Goal: Transaction & Acquisition: Book appointment/travel/reservation

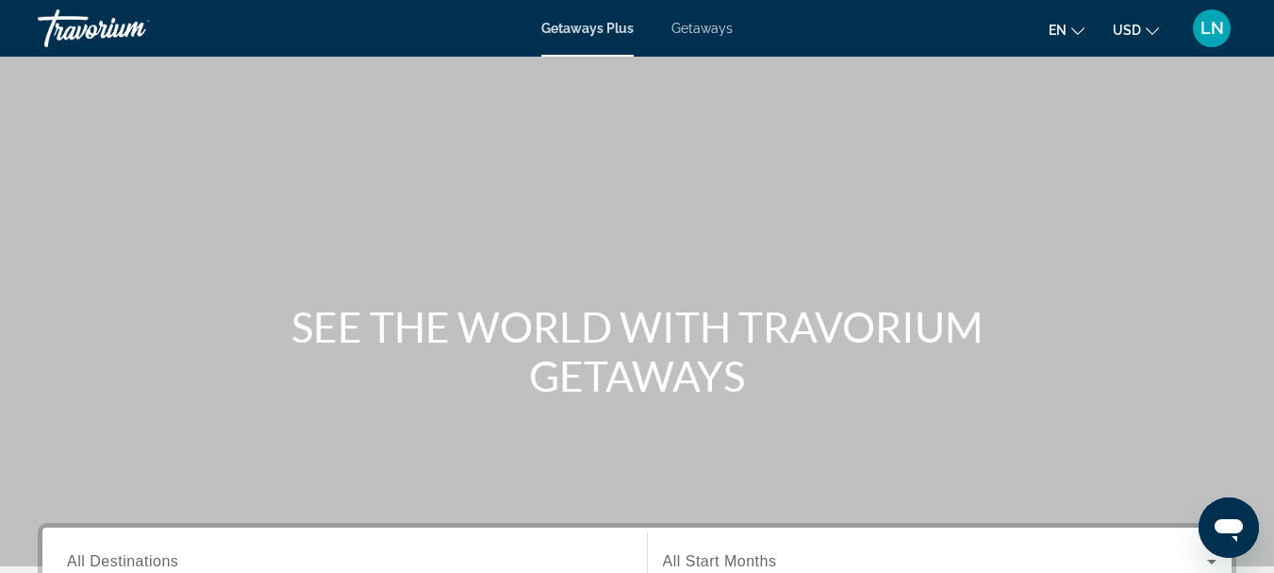
click at [707, 25] on span "Getaways" at bounding box center [702, 28] width 61 height 15
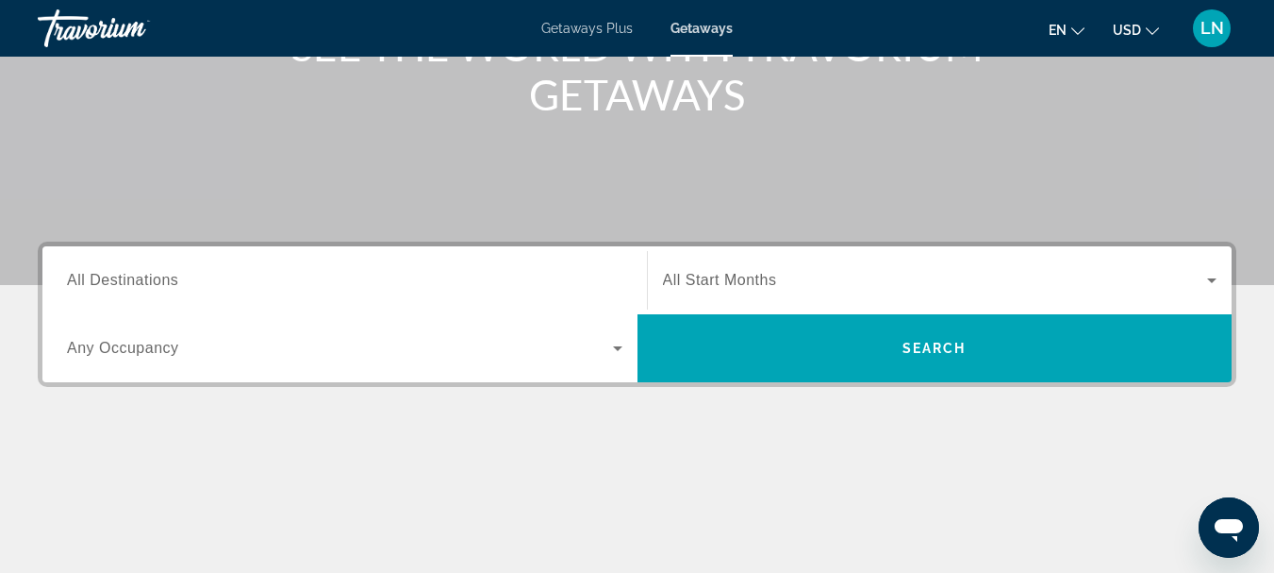
scroll to position [377, 0]
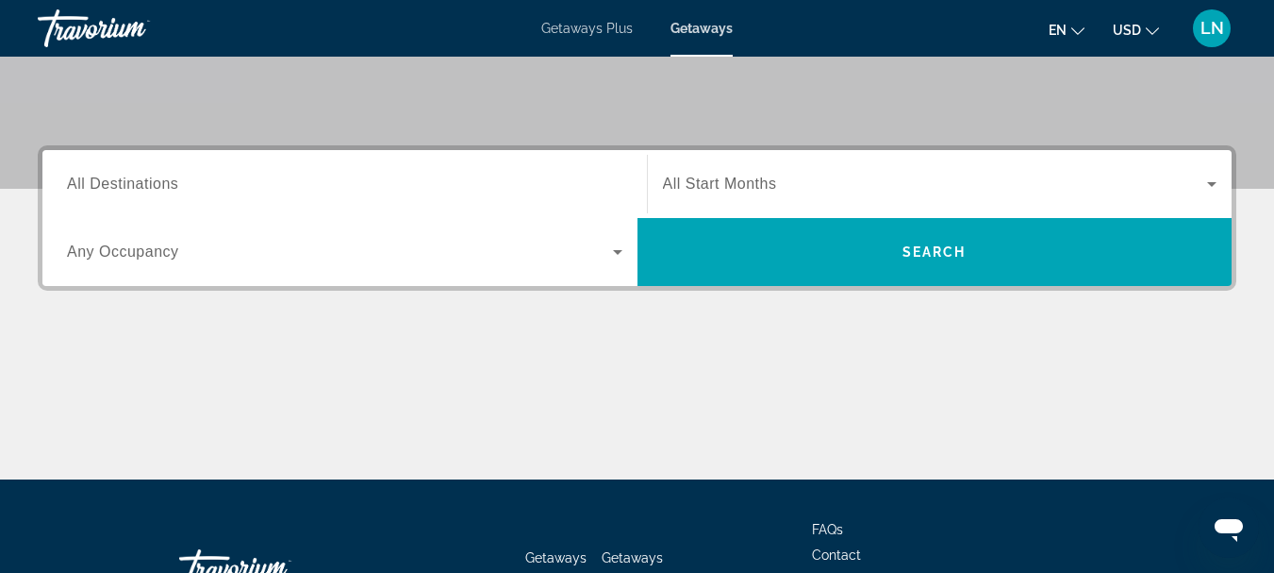
click at [122, 183] on span "All Destinations" at bounding box center [122, 183] width 111 height 16
click at [122, 183] on input "Destination All Destinations" at bounding box center [345, 185] width 556 height 23
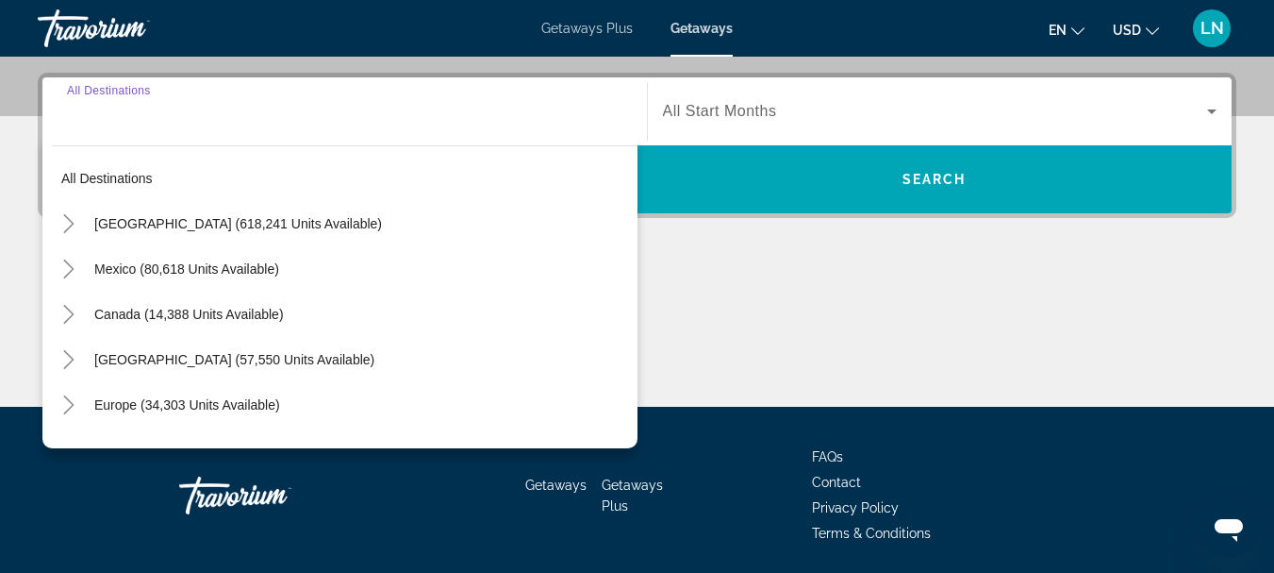
scroll to position [461, 0]
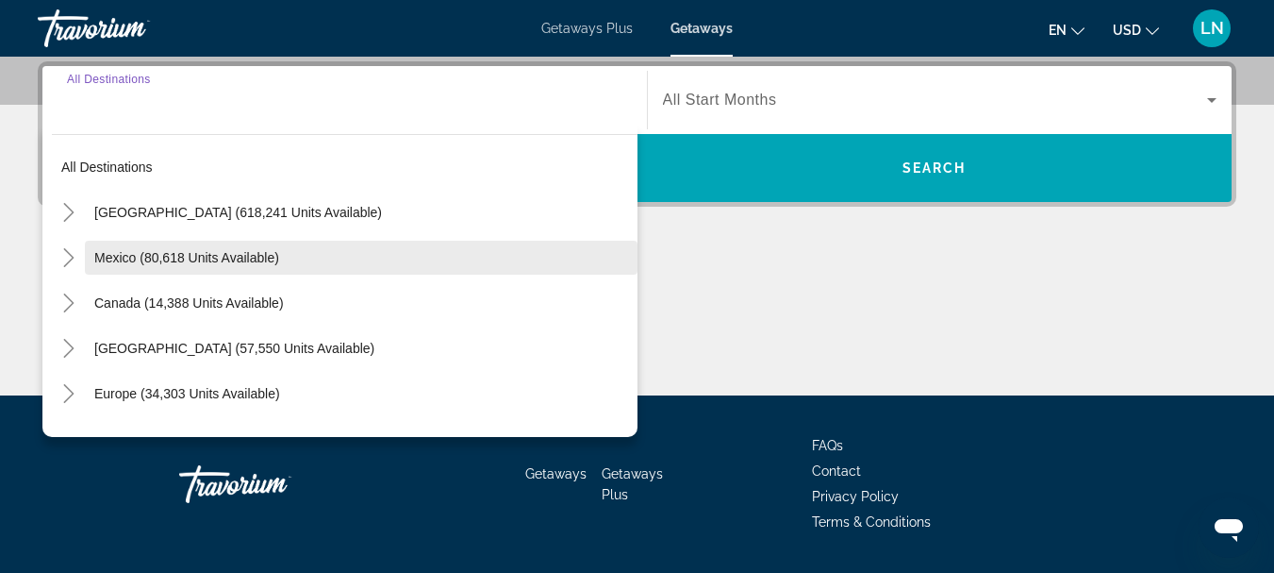
click at [201, 256] on span "Mexico (80,618 units available)" at bounding box center [186, 257] width 185 height 15
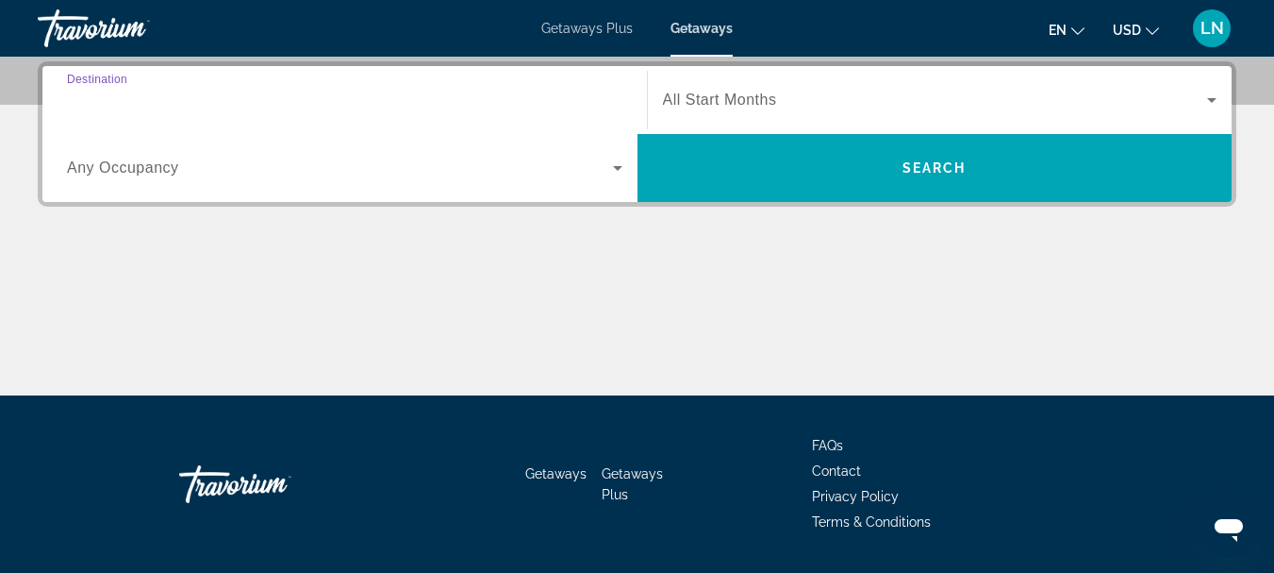
type input "**********"
drag, startPoint x: 700, startPoint y: 191, endPoint x: 506, endPoint y: 179, distance: 193.7
click at [506, 179] on div "Occupancy Any Occupancy Search" at bounding box center [636, 168] width 1189 height 68
click at [704, 98] on span "All Start Months" at bounding box center [720, 99] width 114 height 16
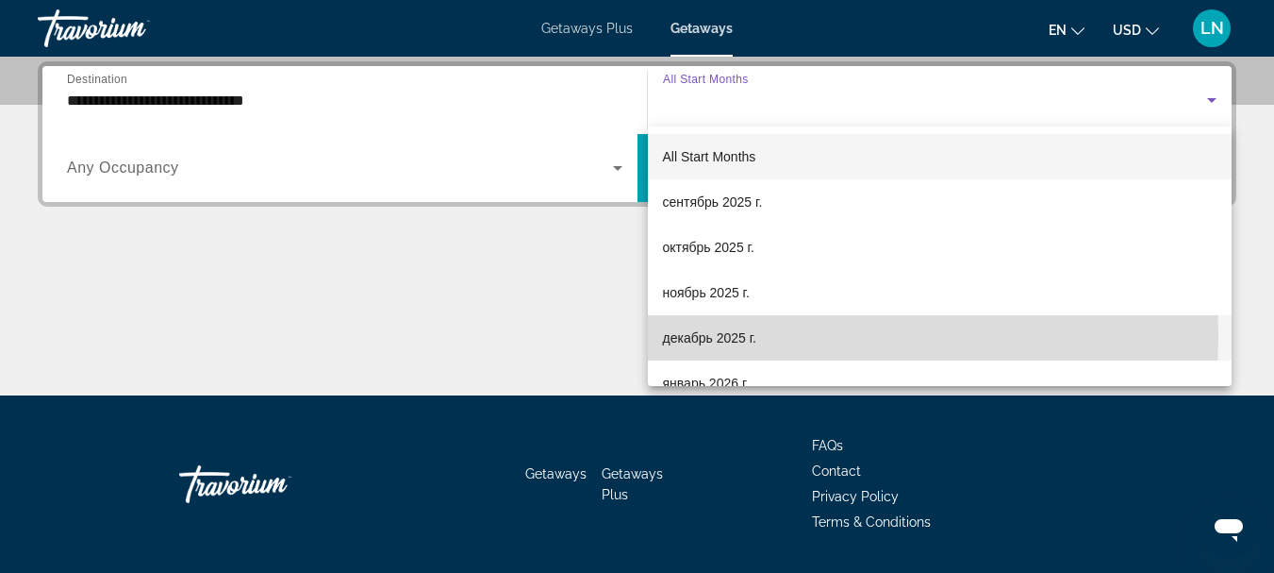
click at [692, 336] on span "декабрь 2025 г." at bounding box center [709, 337] width 93 height 23
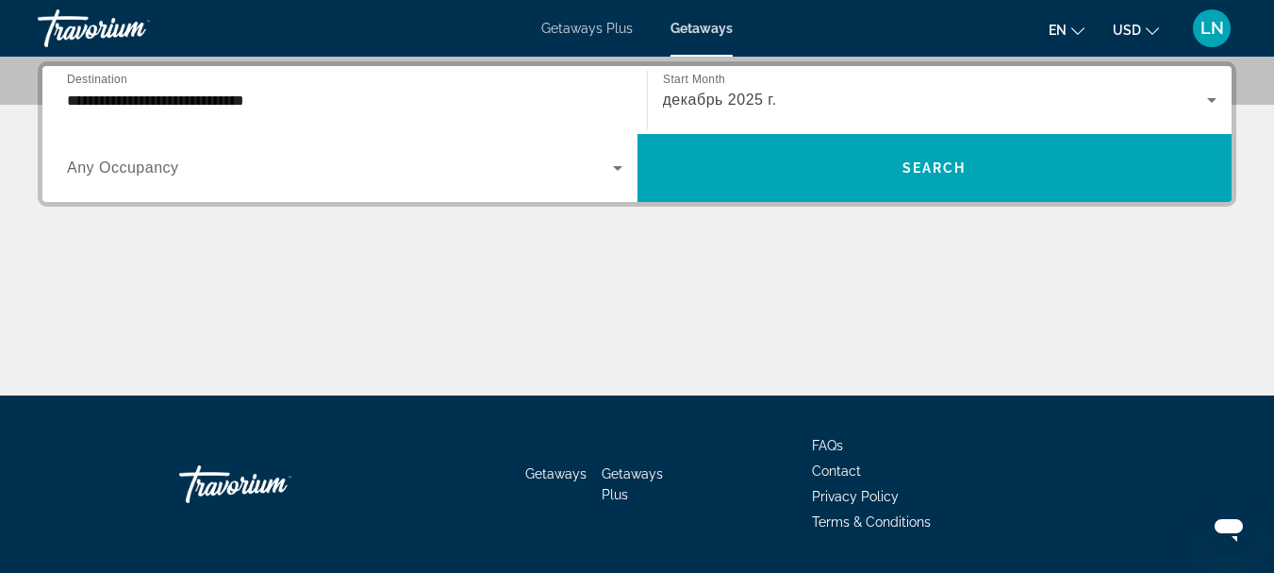
click at [122, 166] on span "Any Occupancy" at bounding box center [123, 167] width 112 height 16
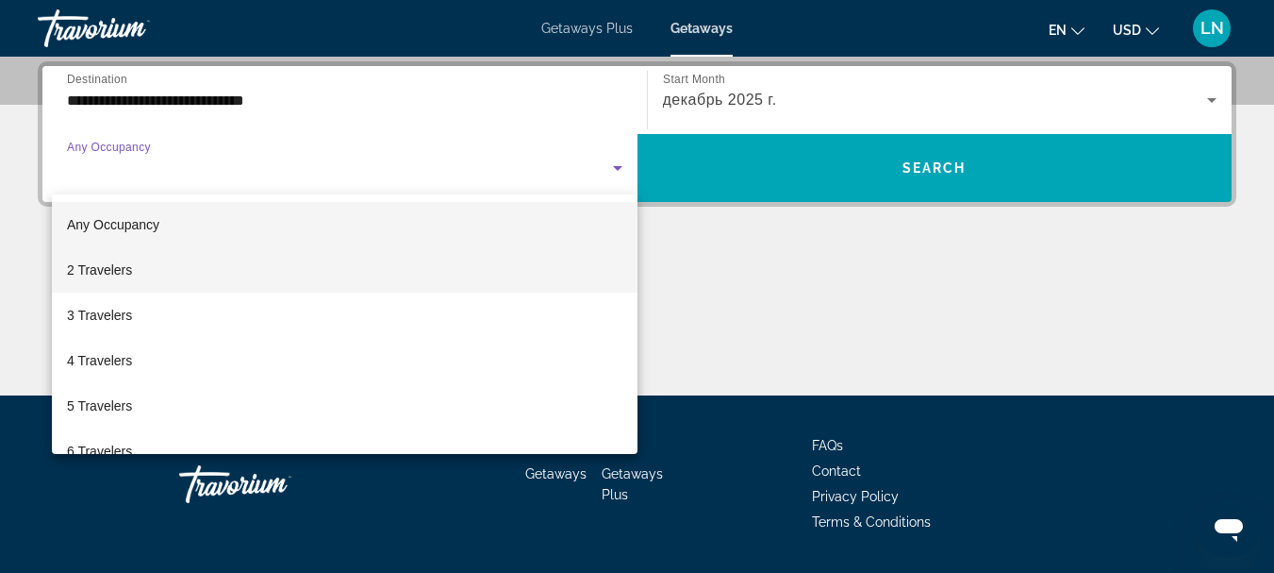
click at [108, 267] on span "2 Travelers" at bounding box center [99, 269] width 65 height 23
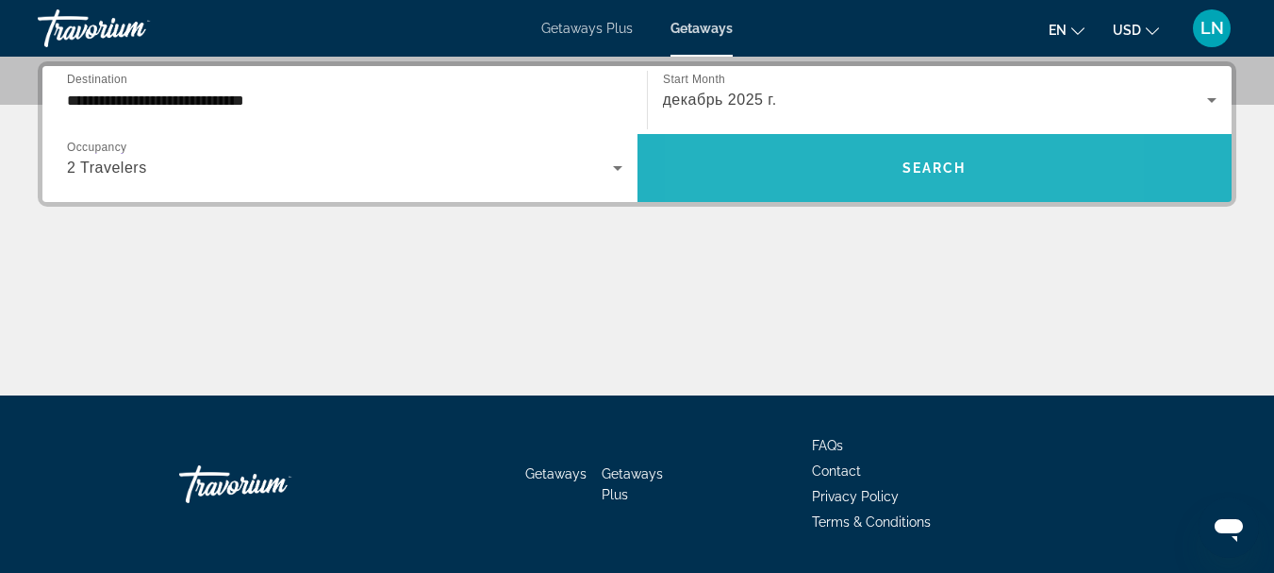
click at [829, 159] on span "Search widget" at bounding box center [935, 167] width 595 height 45
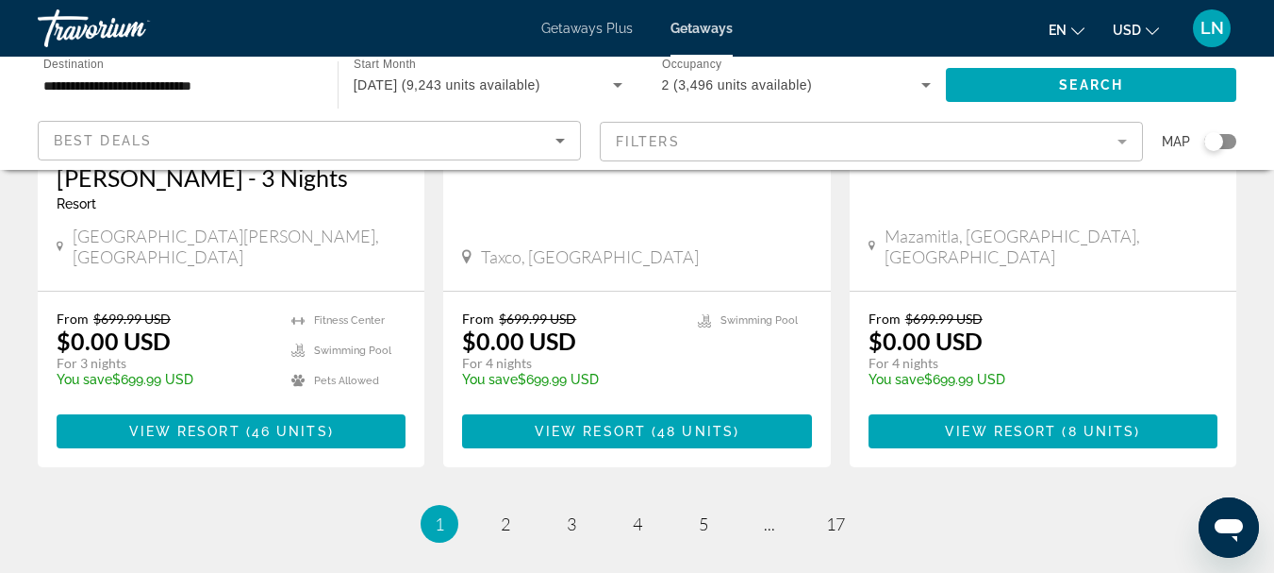
scroll to position [2621, 0]
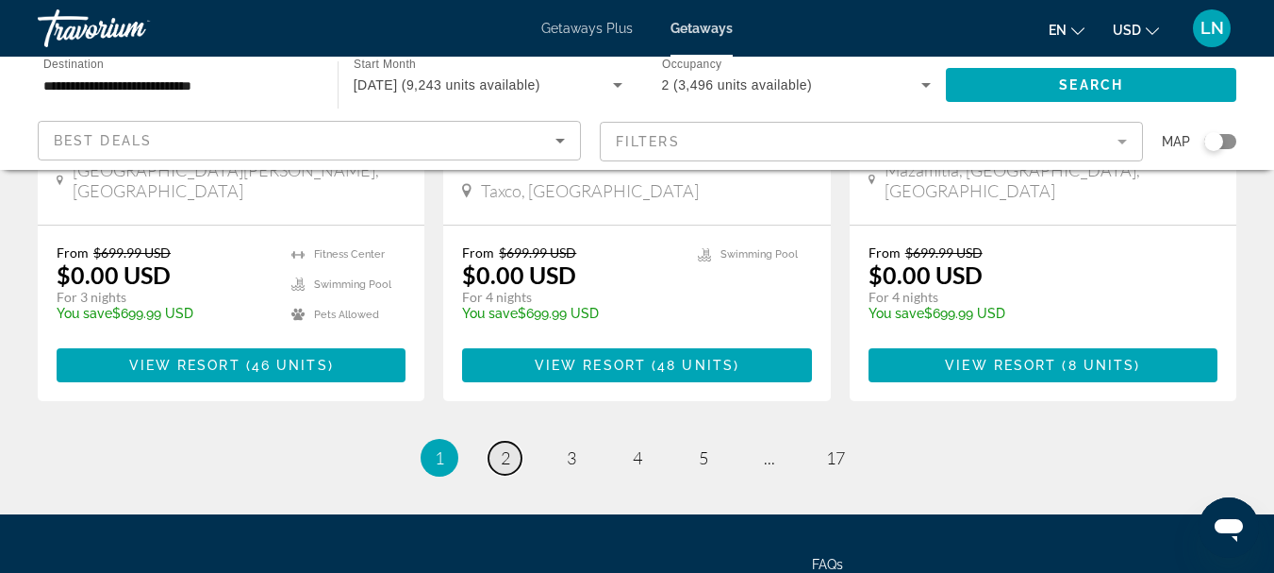
click at [504, 447] on span "2" at bounding box center [505, 457] width 9 height 21
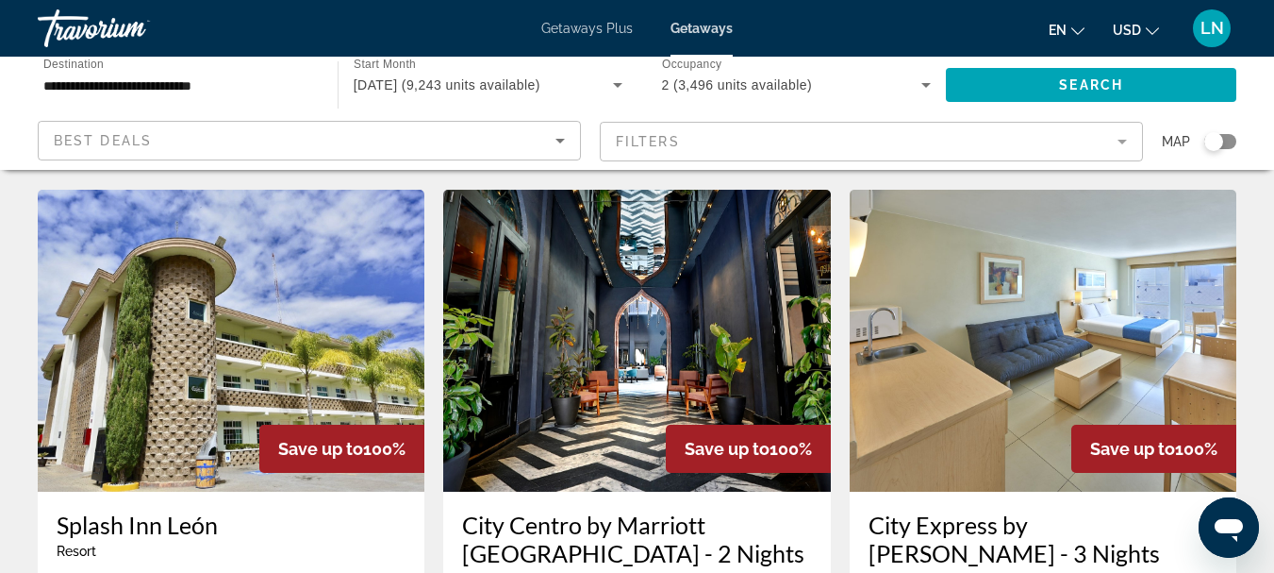
scroll to position [660, 0]
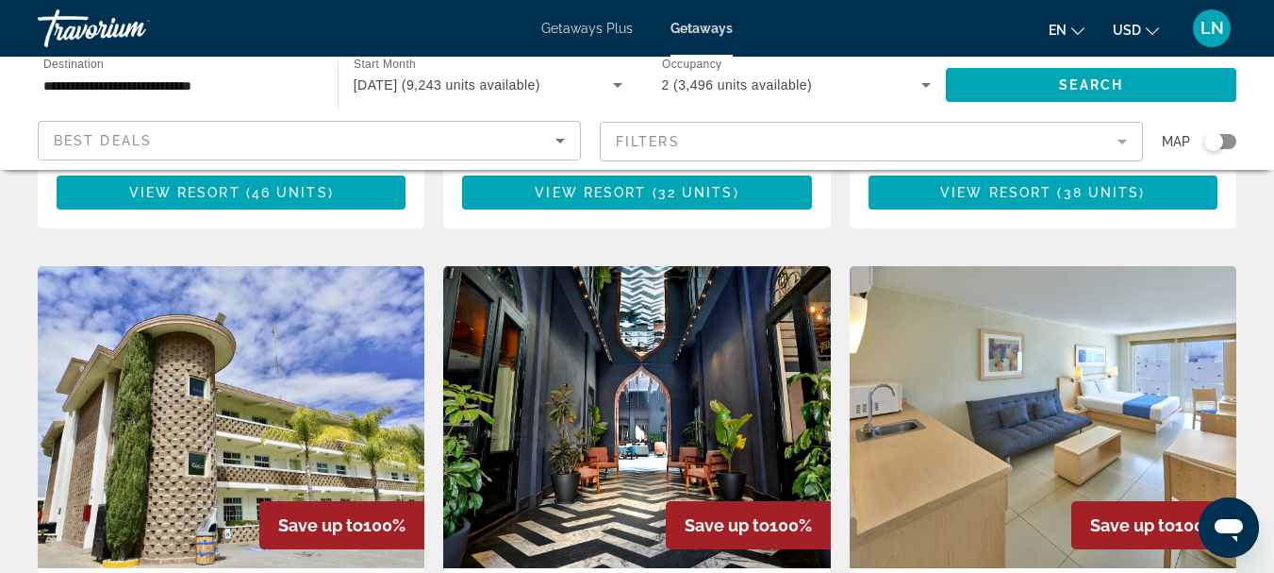
click at [225, 373] on img "Main content" at bounding box center [231, 417] width 387 height 302
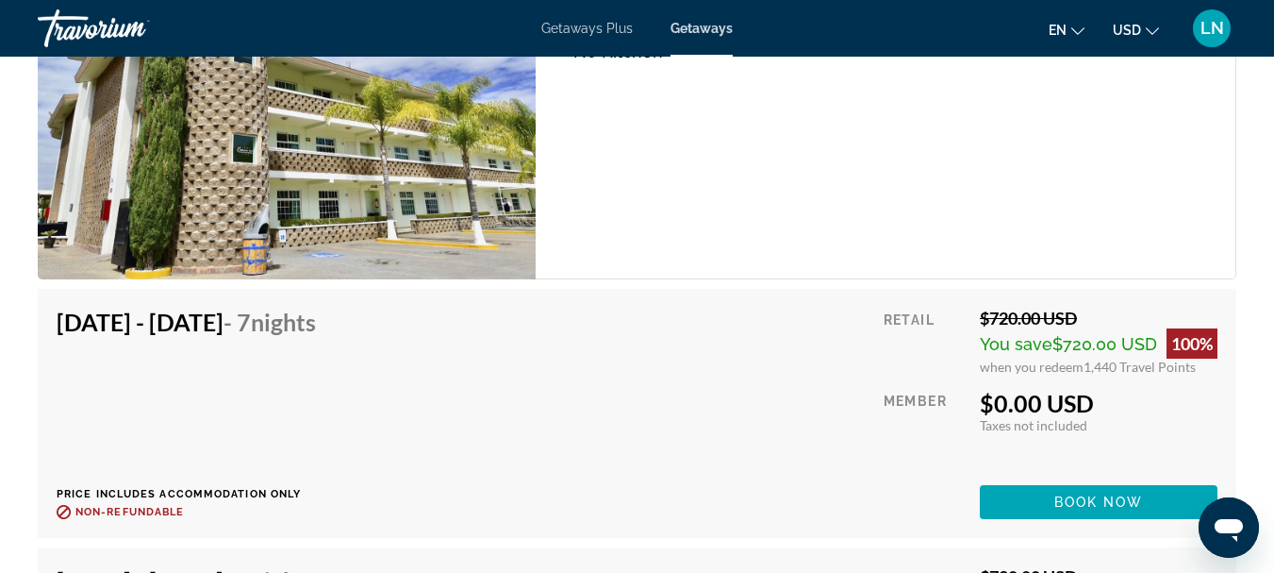
scroll to position [3425, 0]
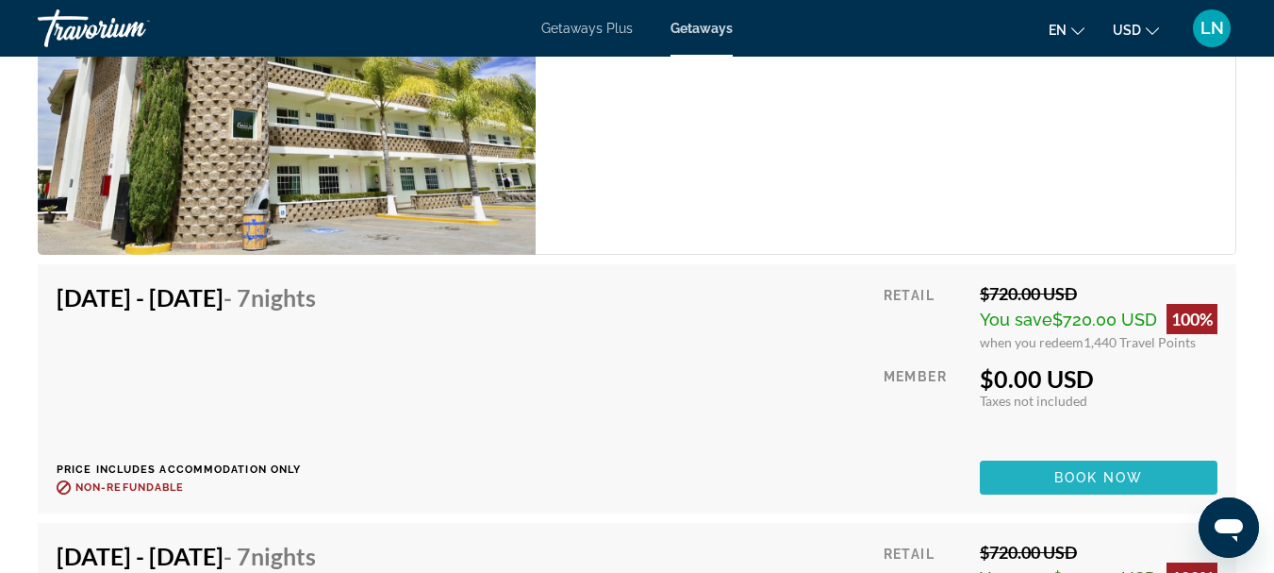
click at [1084, 473] on span "Book now" at bounding box center [1099, 477] width 90 height 15
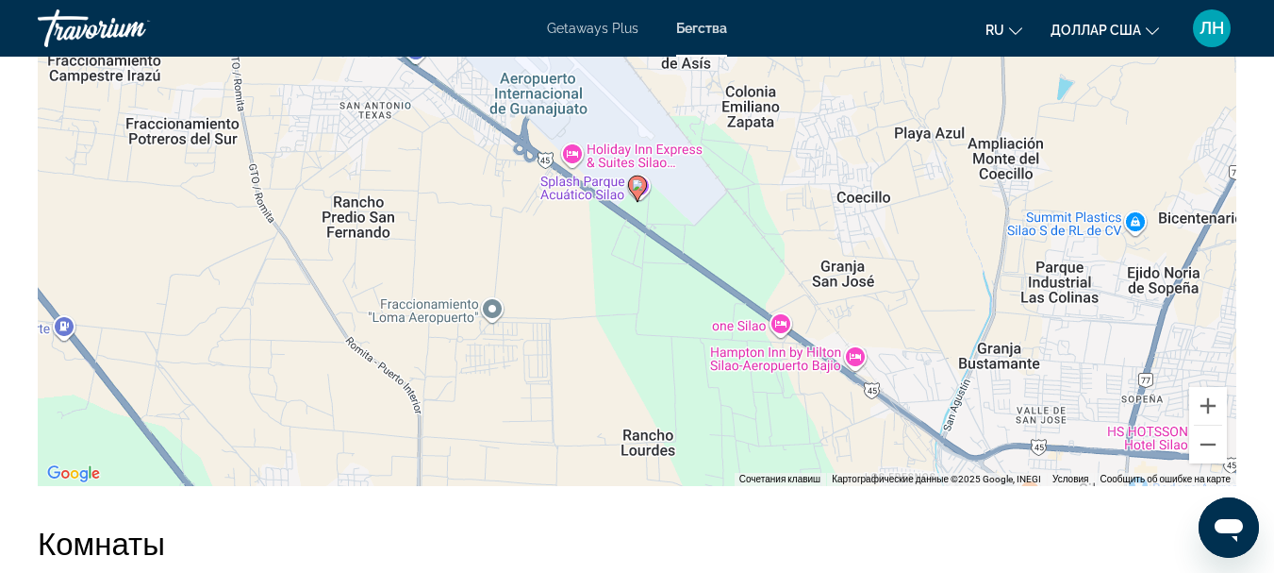
scroll to position [2644, 0]
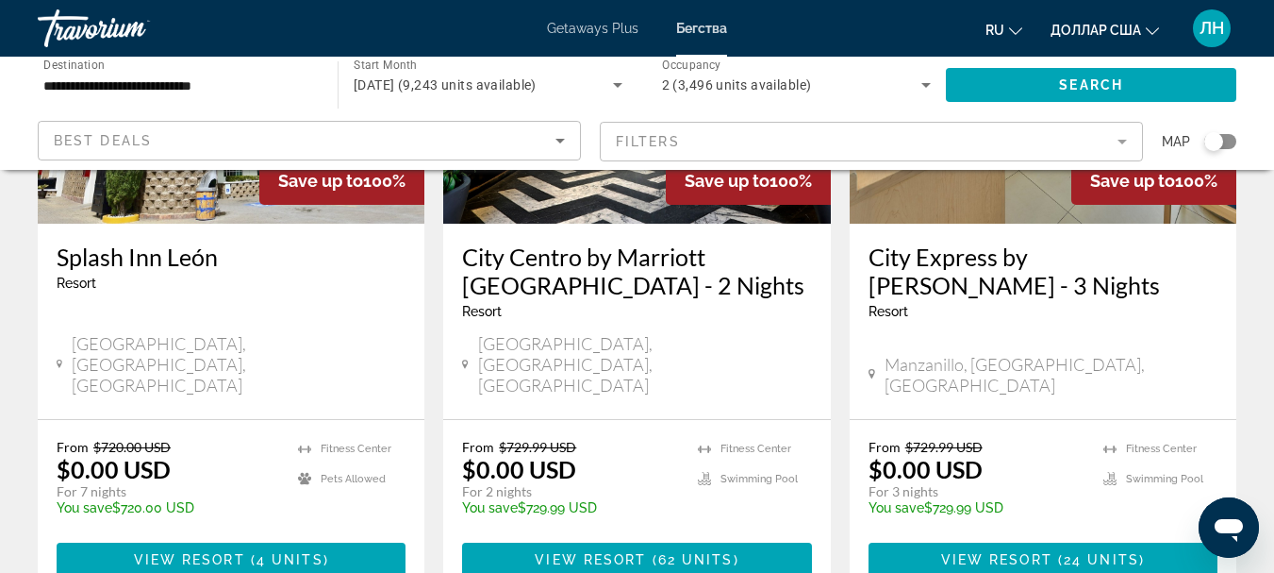
scroll to position [1038, 0]
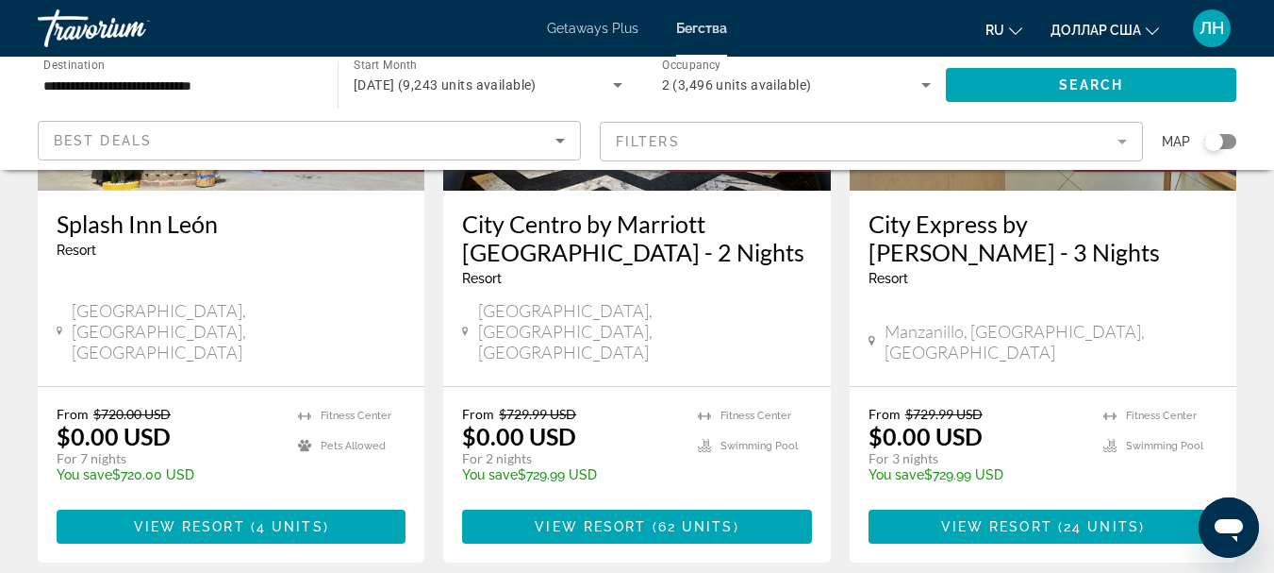
click at [220, 257] on div "[GEOGRAPHIC_DATA][PERSON_NAME] - This is an adults only resort [GEOGRAPHIC_DATA…" at bounding box center [231, 288] width 387 height 195
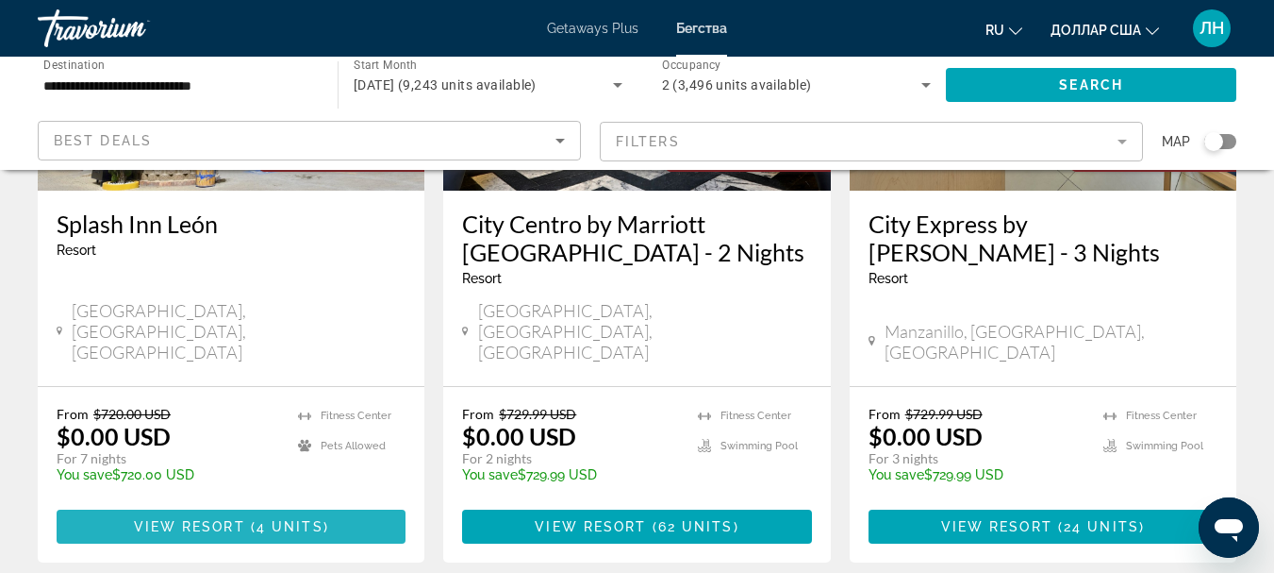
click at [257, 519] on span "4 units" at bounding box center [290, 526] width 67 height 15
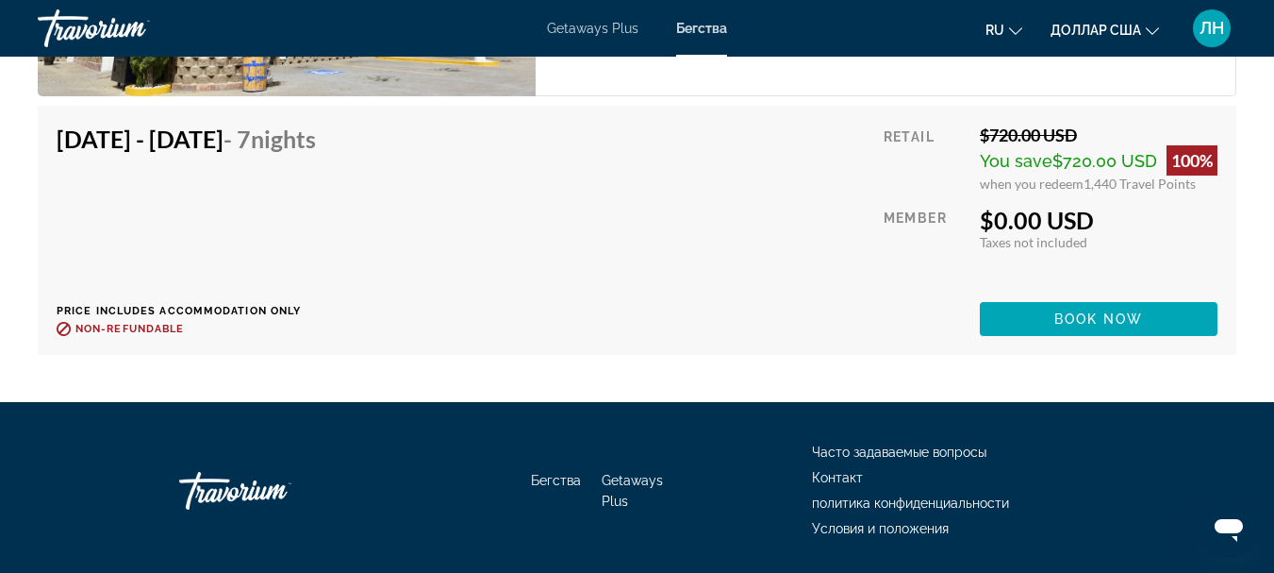
scroll to position [3584, 0]
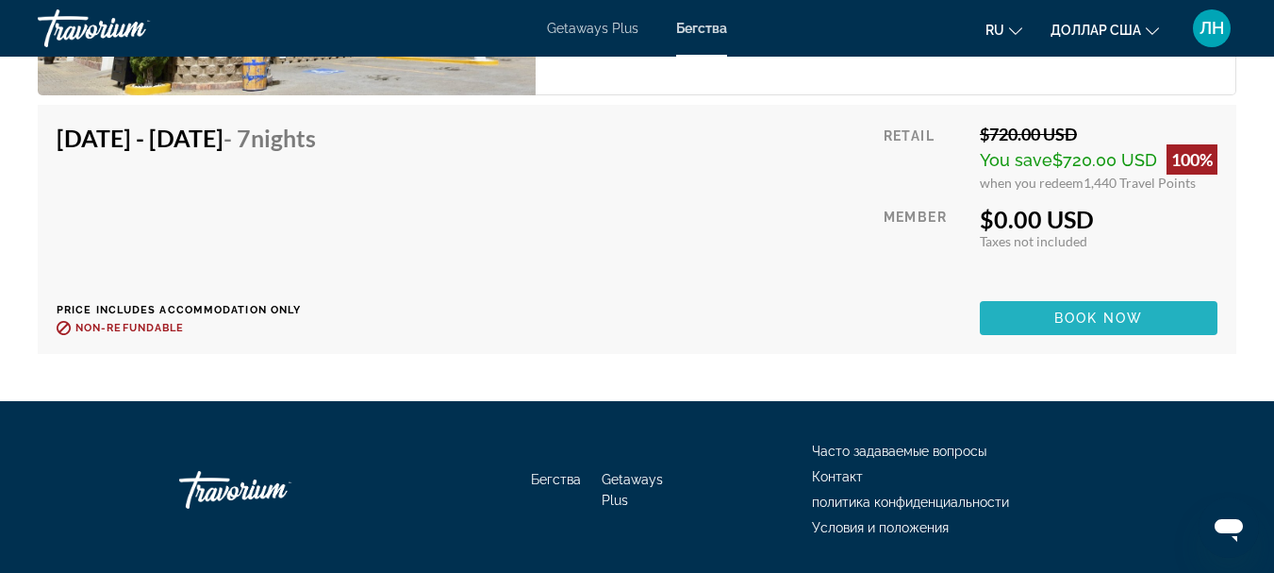
click at [1125, 315] on span "Book now" at bounding box center [1099, 317] width 90 height 15
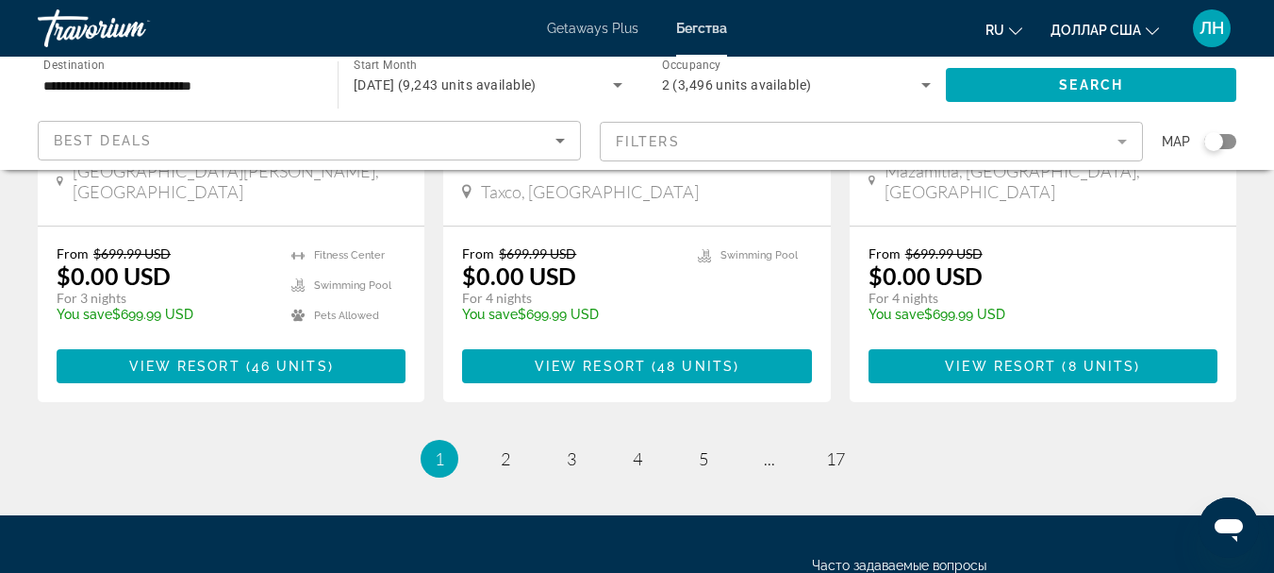
scroll to position [2621, 0]
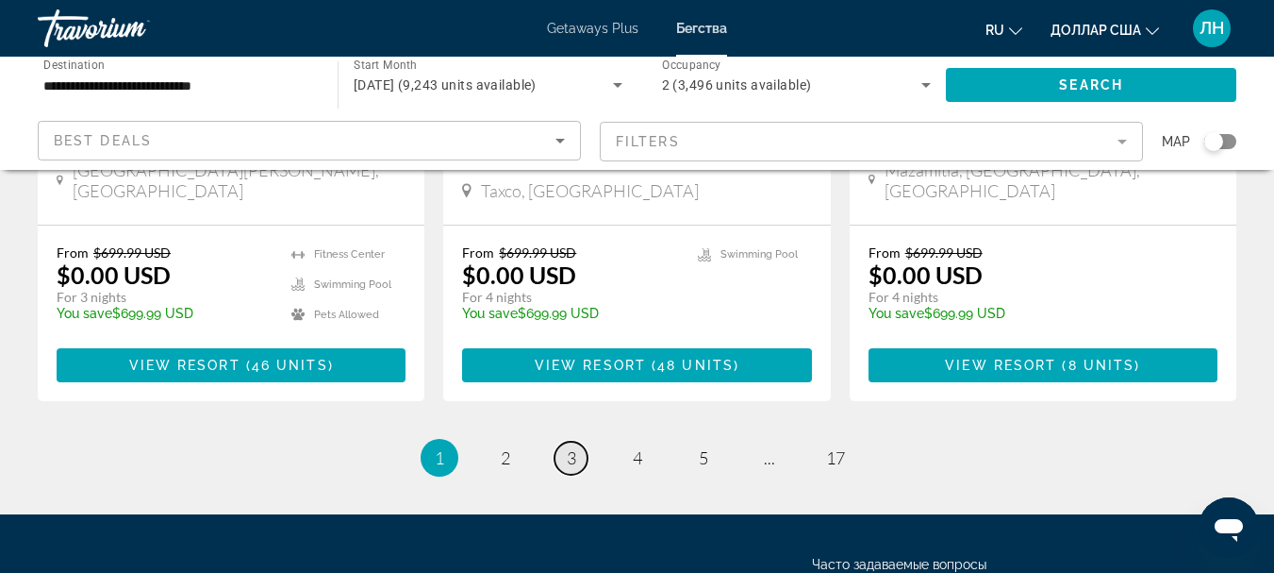
click at [570, 447] on span "3" at bounding box center [571, 457] width 9 height 21
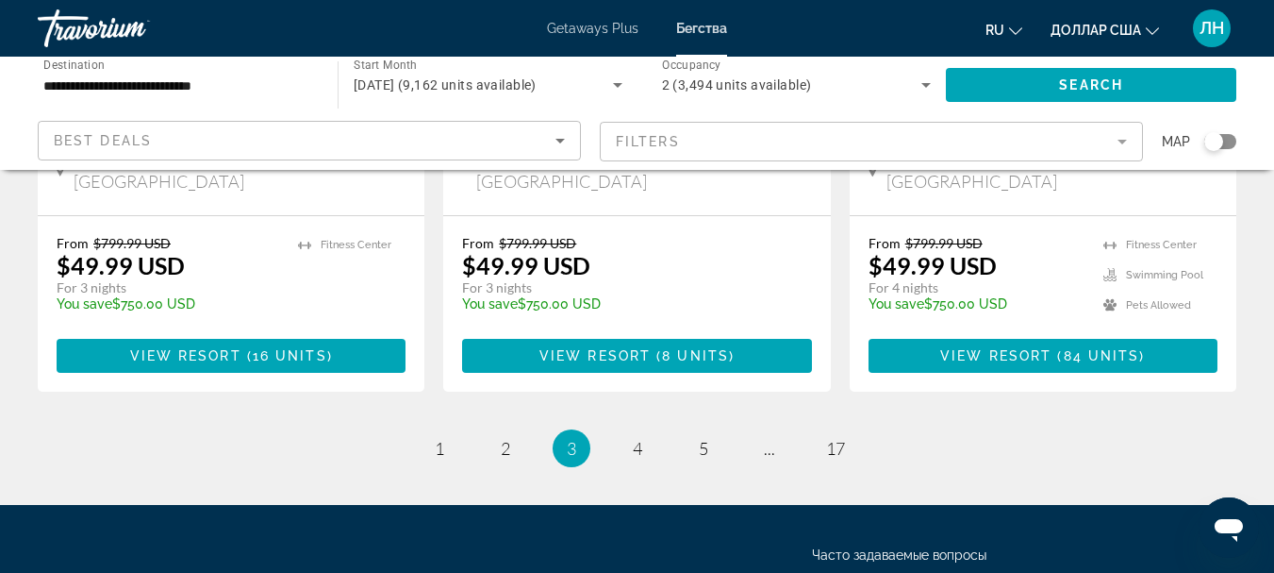
scroll to position [2677, 0]
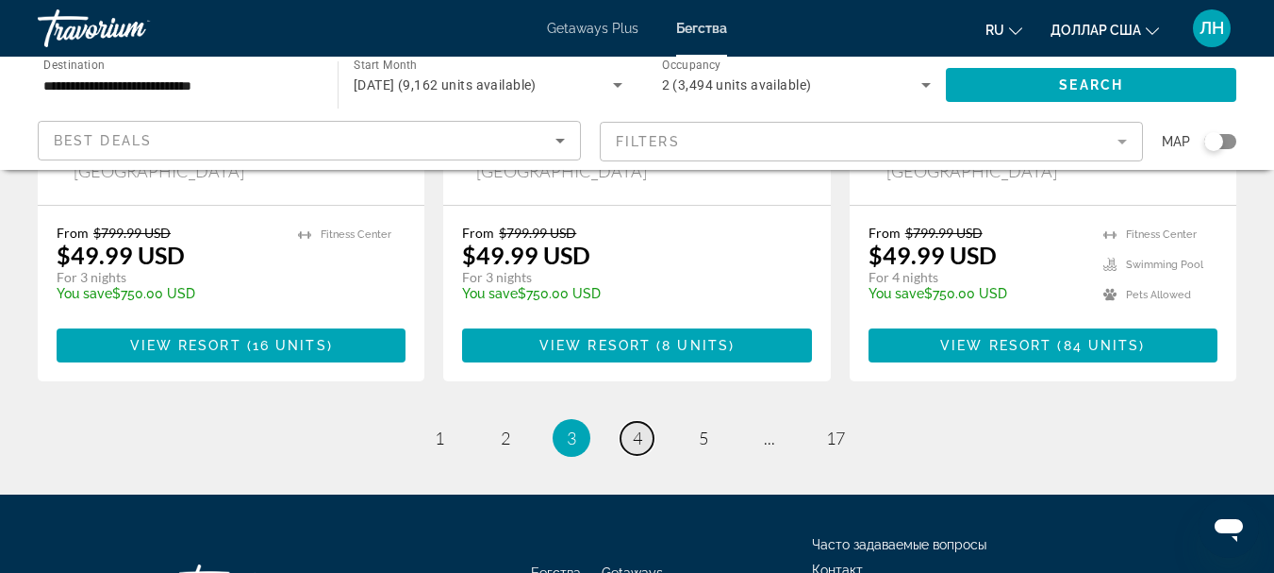
click at [638, 427] on span "4" at bounding box center [637, 437] width 9 height 21
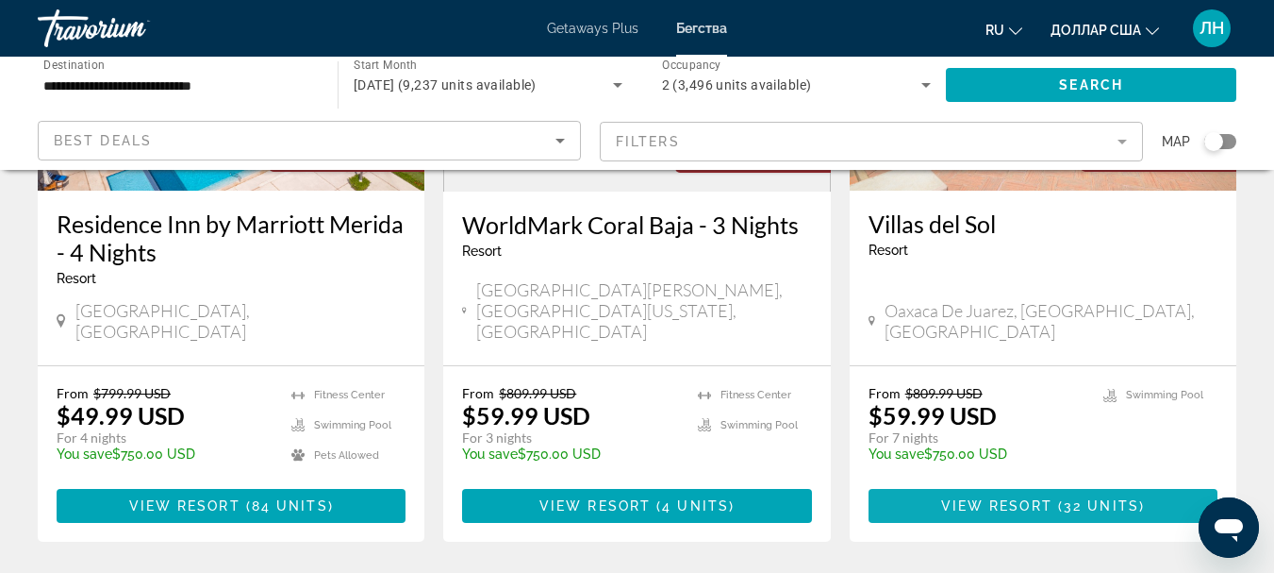
scroll to position [377, 0]
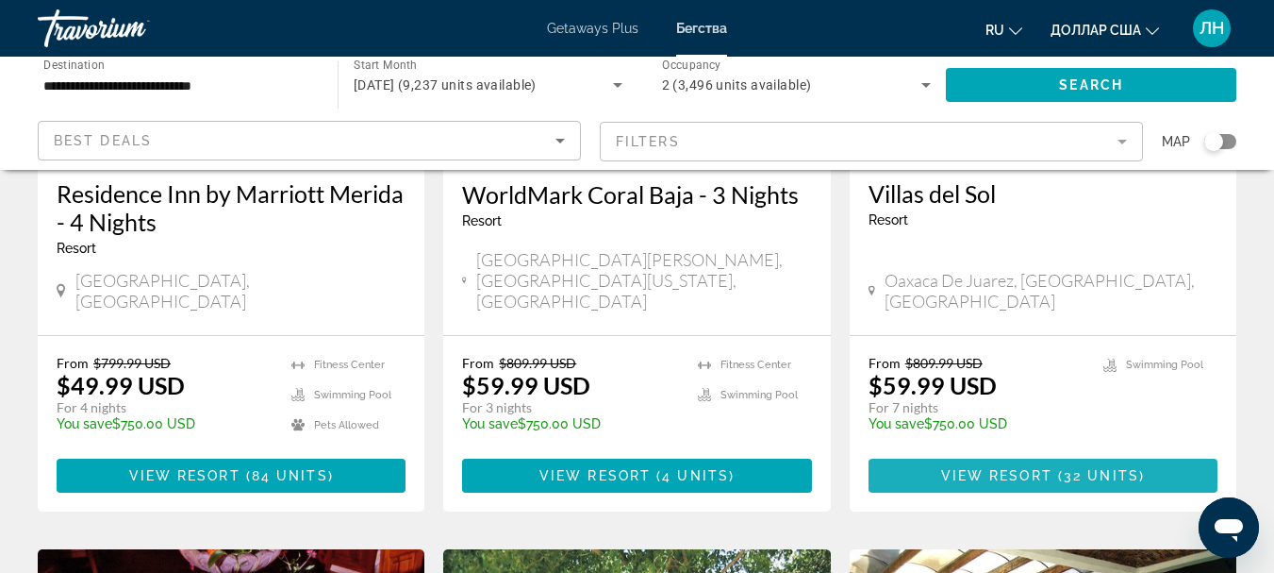
click at [1023, 468] on span "View Resort" at bounding box center [996, 475] width 111 height 15
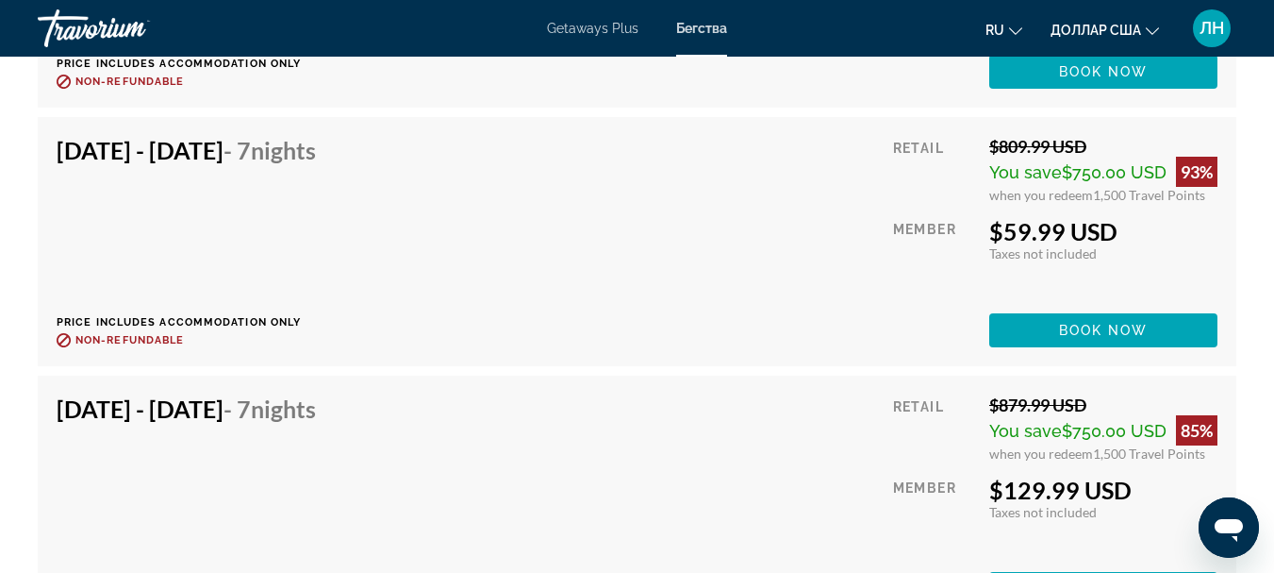
scroll to position [3490, 0]
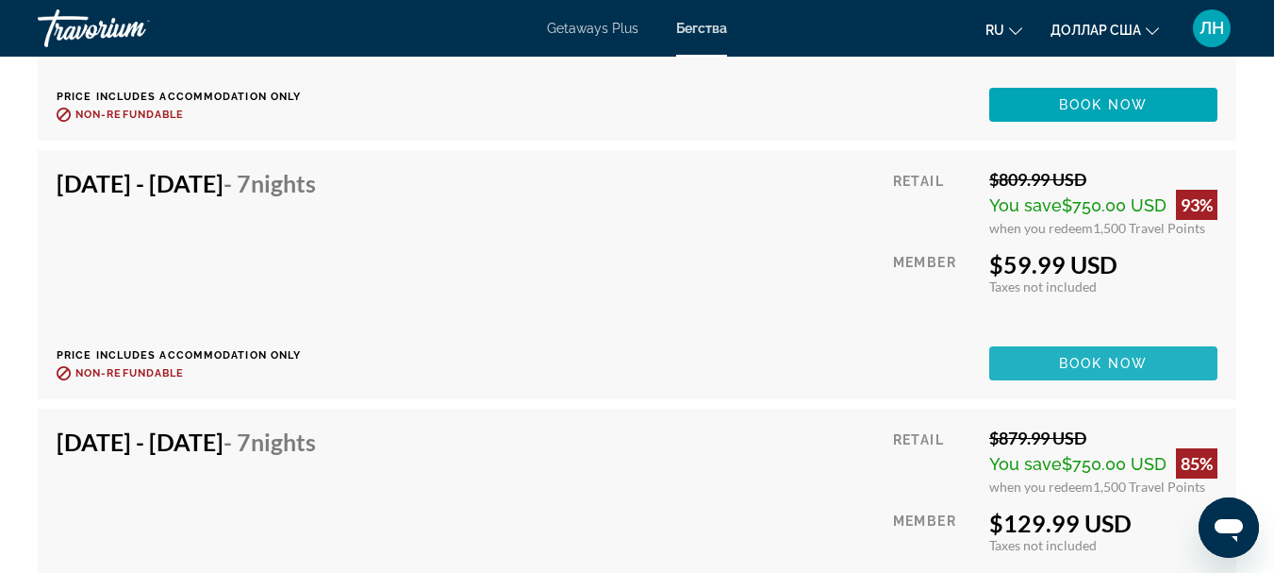
click at [1066, 366] on span "Book now" at bounding box center [1104, 363] width 90 height 15
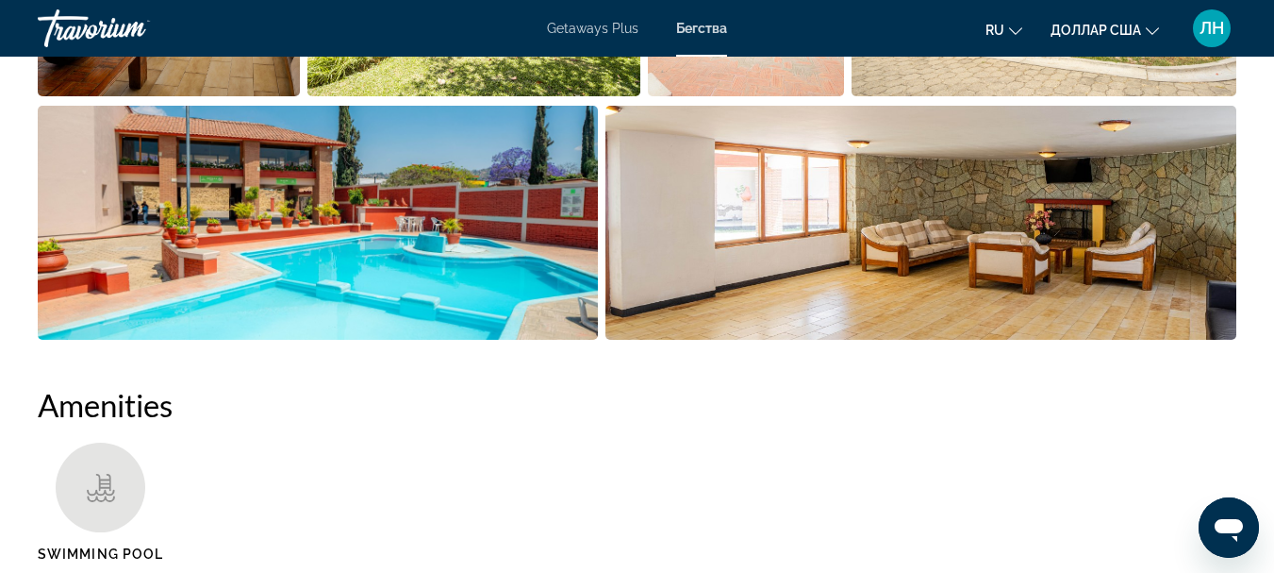
scroll to position [1038, 0]
